Goal: Information Seeking & Learning: Check status

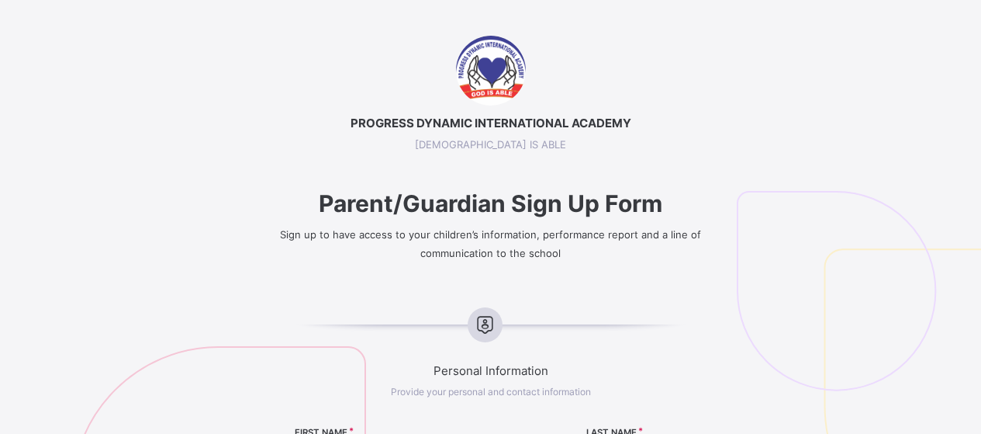
select select "**"
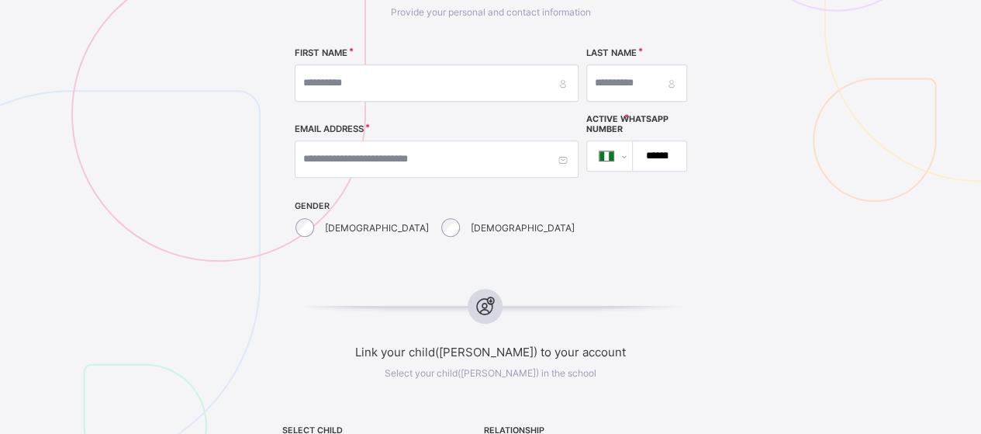
scroll to position [759, 0]
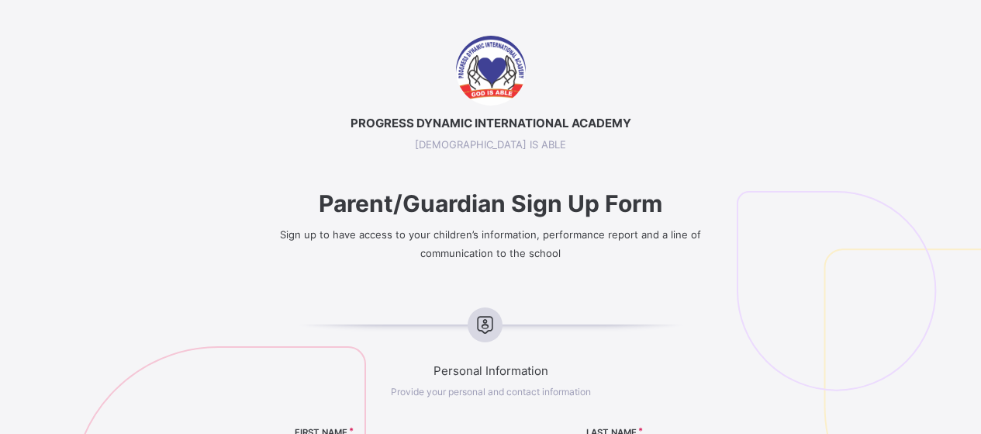
select select "**"
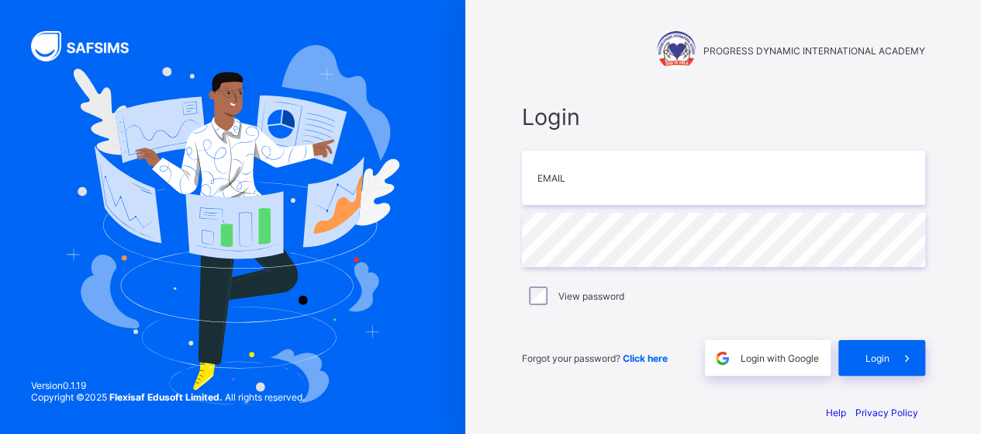
type input "**********"
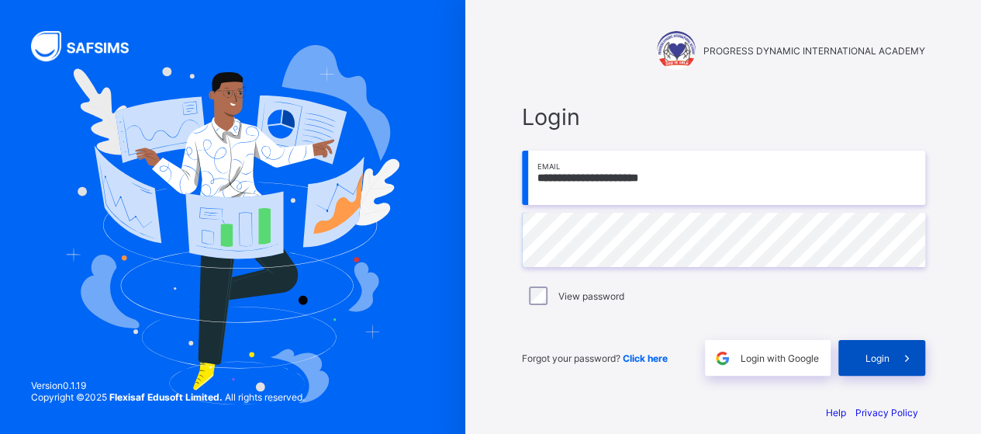
click at [886, 355] on span "Login" at bounding box center [878, 358] width 24 height 12
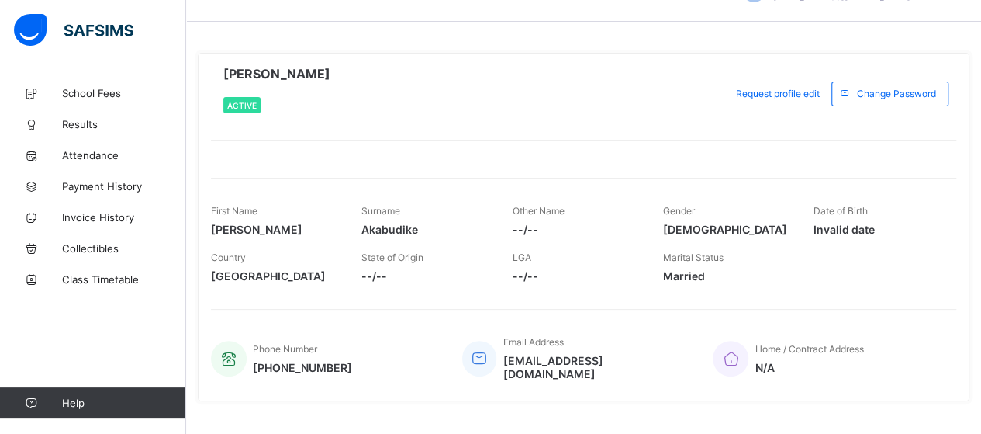
scroll to position [56, 0]
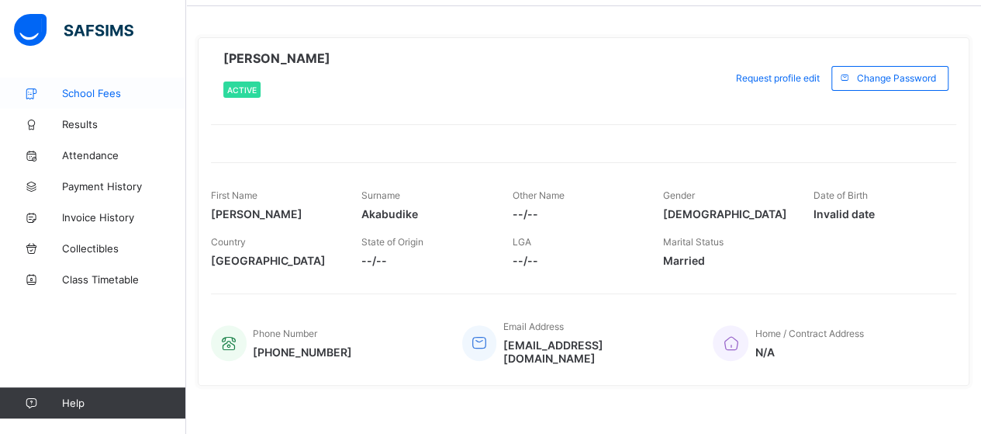
click at [95, 92] on span "School Fees" at bounding box center [124, 93] width 124 height 12
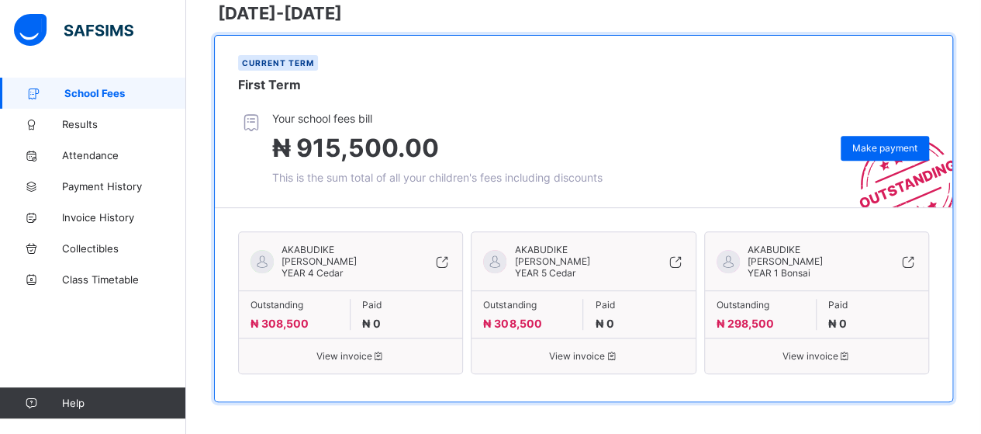
scroll to position [248, 0]
click at [767, 248] on span "AKABUDIKE [PERSON_NAME]" at bounding box center [813, 255] width 130 height 23
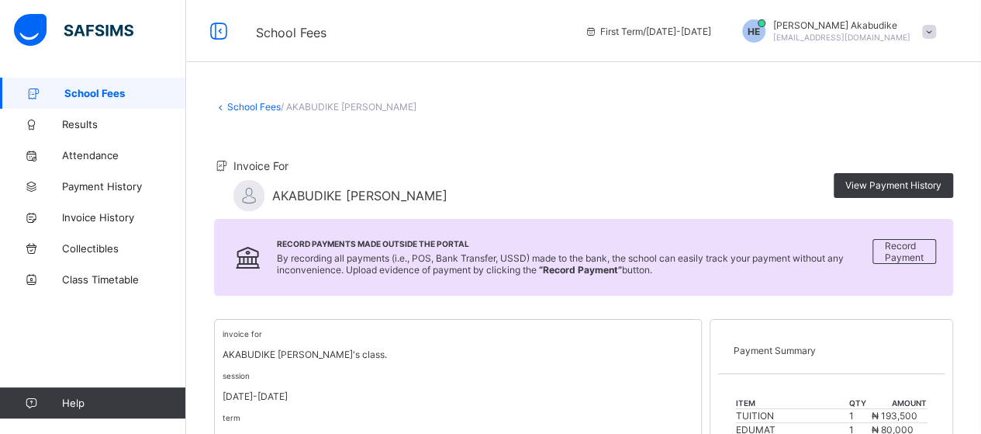
click at [251, 196] on div at bounding box center [248, 195] width 31 height 31
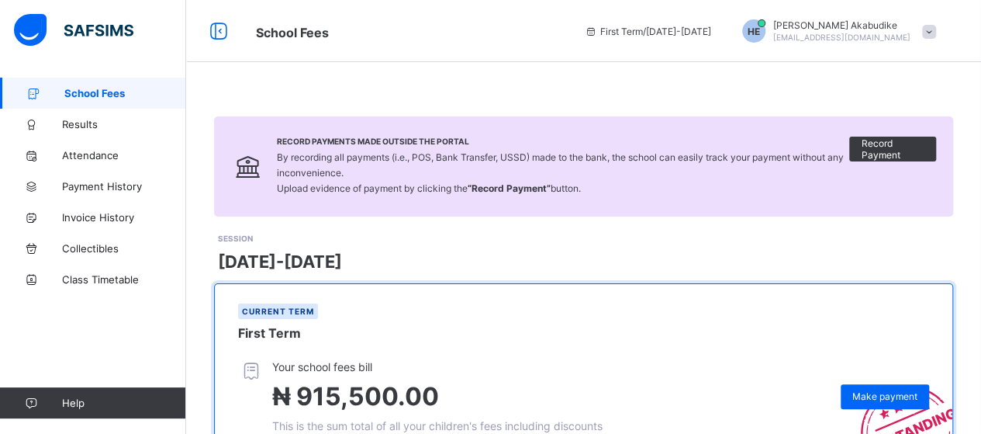
scroll to position [248, 0]
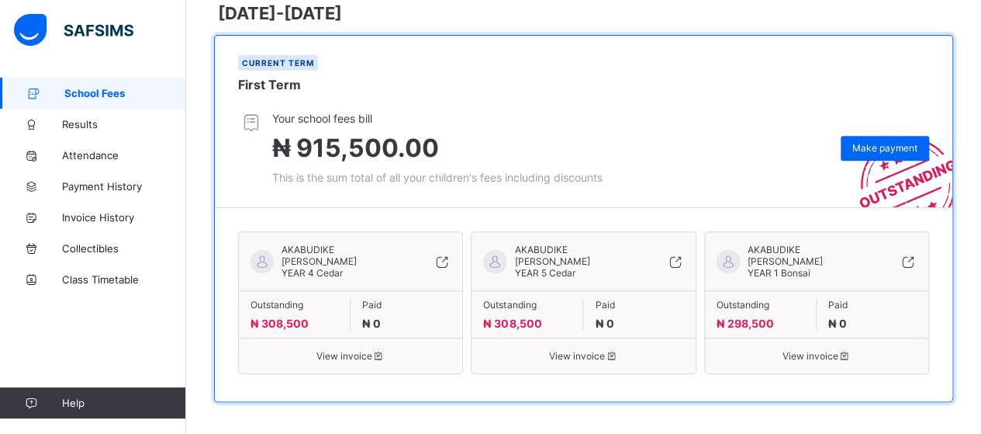
click at [541, 271] on span "YEAR 5 Cedar" at bounding box center [544, 273] width 61 height 12
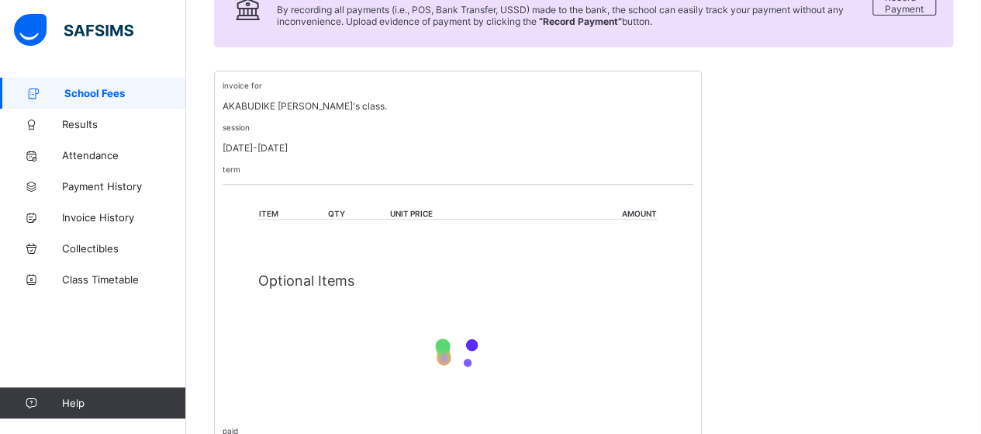
click at [541, 272] on p "Optional Items" at bounding box center [458, 280] width 400 height 16
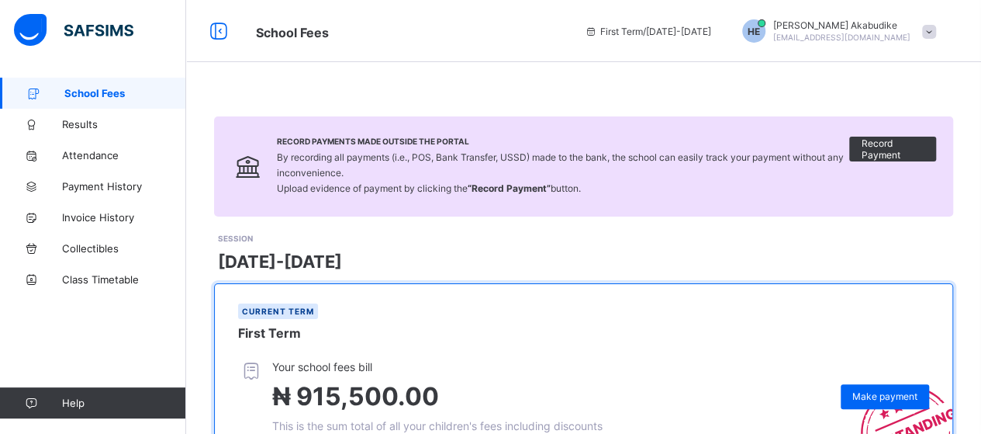
scroll to position [248, 0]
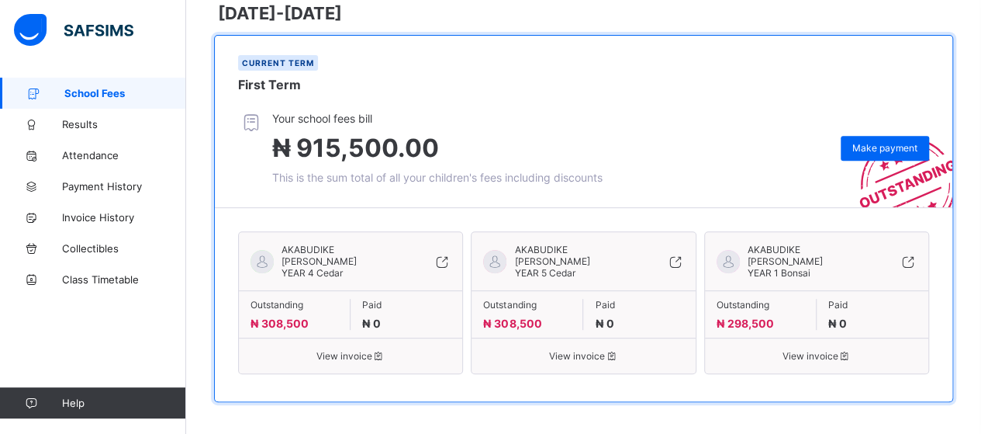
click at [771, 267] on span "YEAR 1 Bonsai" at bounding box center [779, 273] width 63 height 12
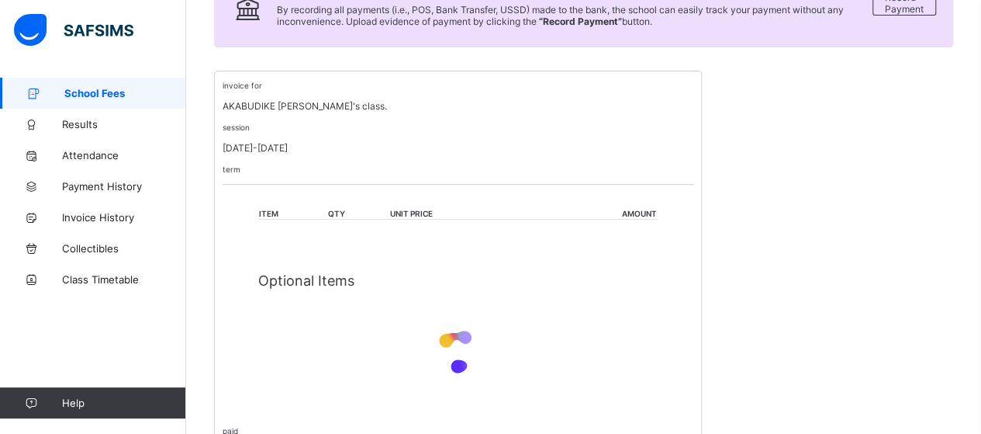
click at [771, 265] on div "invoice for AKABUDIKE [PERSON_NAME]'s class. session [DATE]-[DATE] term item qt…" at bounding box center [583, 315] width 739 height 488
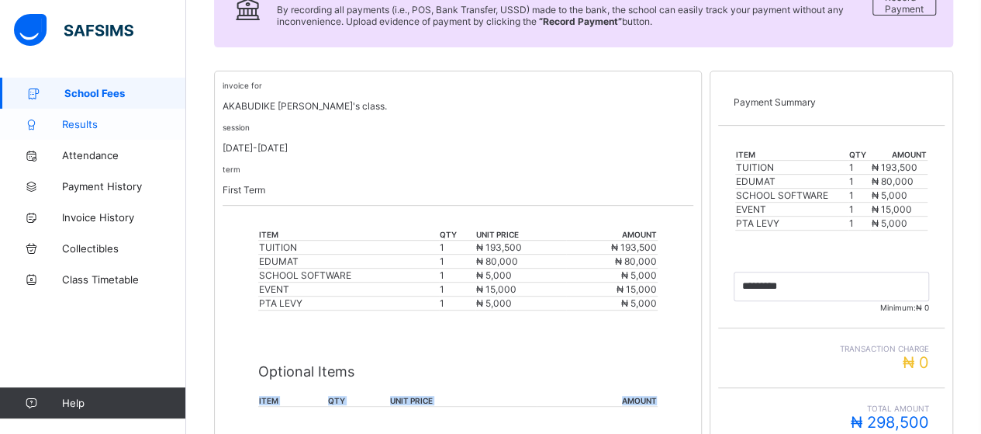
click at [82, 126] on span "Results" at bounding box center [124, 124] width 124 height 12
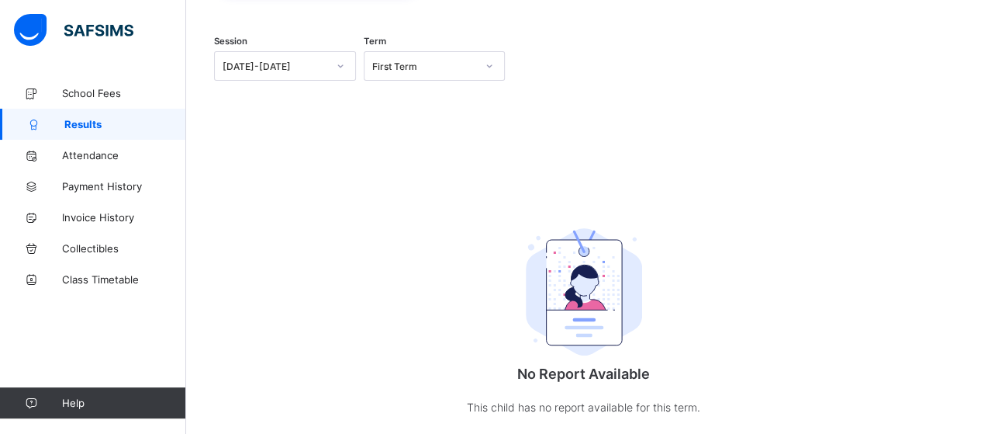
scroll to position [189, 0]
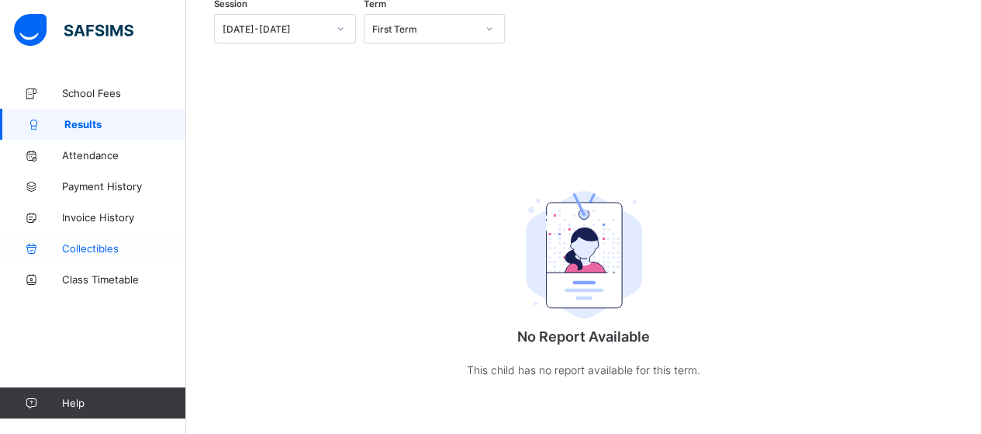
click at [99, 240] on link "Collectibles" at bounding box center [93, 248] width 186 height 31
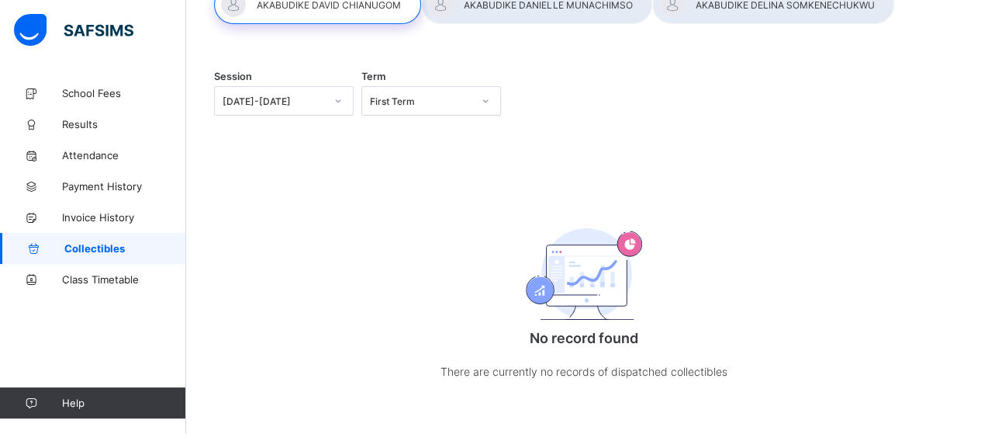
scroll to position [137, 0]
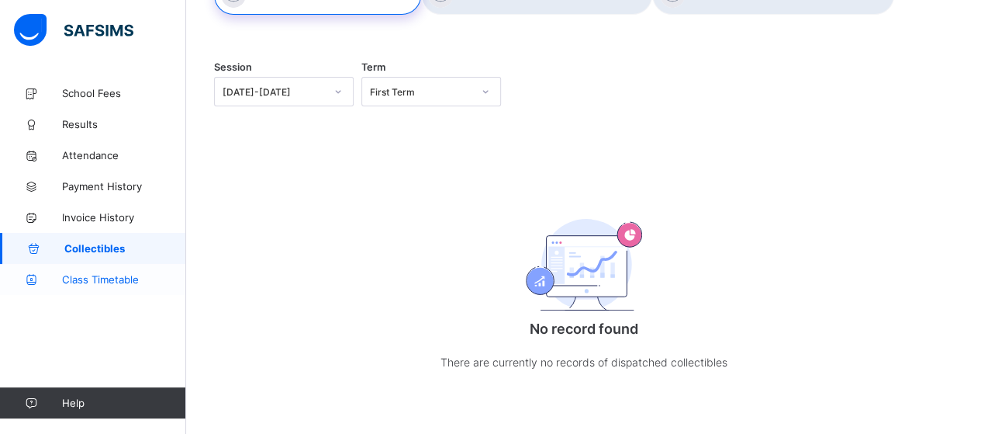
click at [107, 282] on span "Class Timetable" at bounding box center [124, 279] width 124 height 12
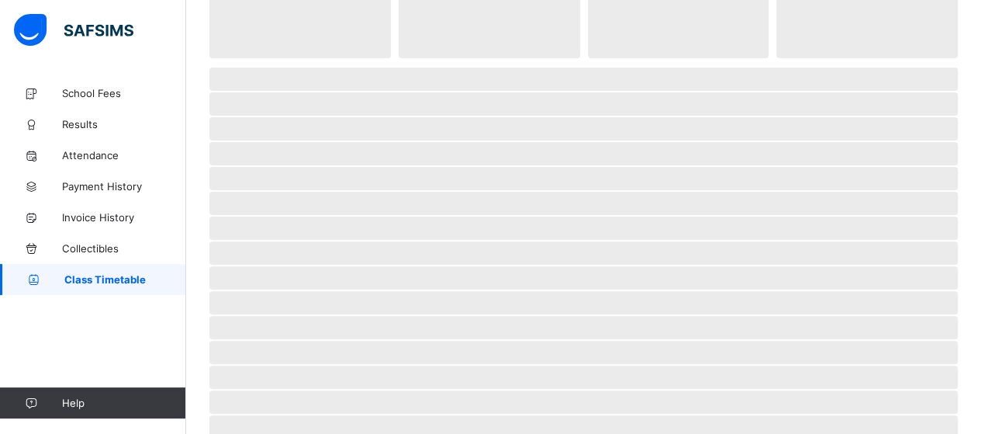
click at [107, 282] on span "Class Timetable" at bounding box center [125, 279] width 122 height 12
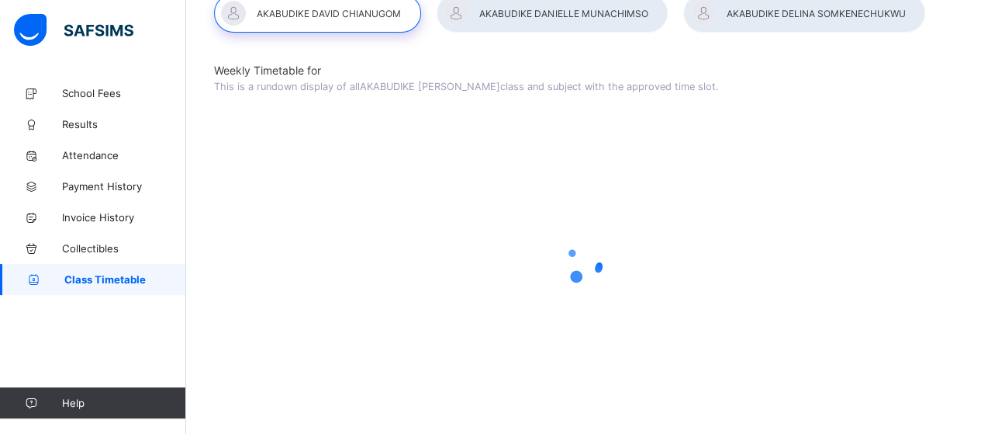
scroll to position [67, 0]
